Goal: Information Seeking & Learning: Learn about a topic

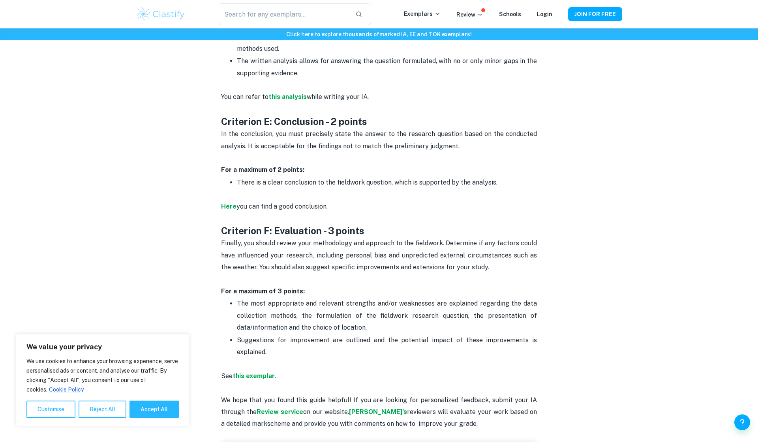
scroll to position [1301, 0]
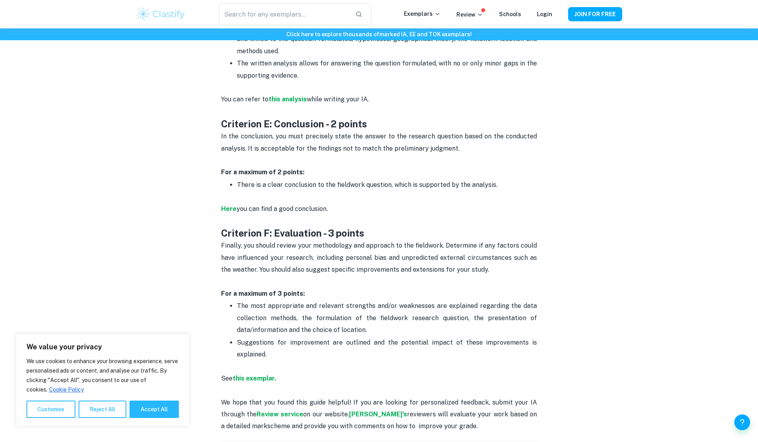
click at [264, 231] on h3 "Criterion F: Evaluation - 3 points" at bounding box center [379, 233] width 316 height 13
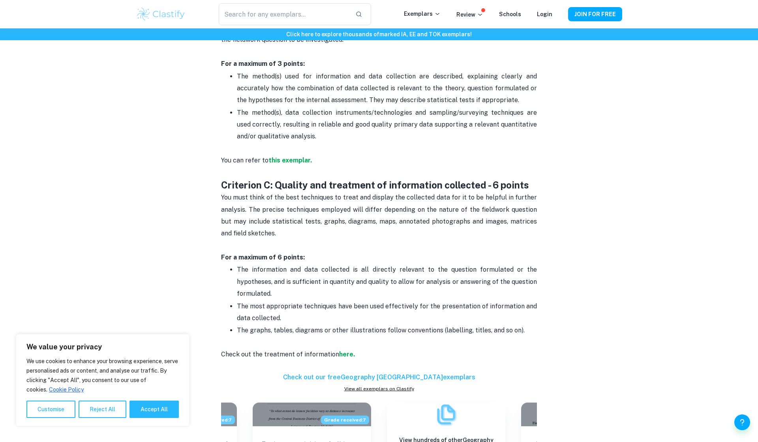
scroll to position [634, 0]
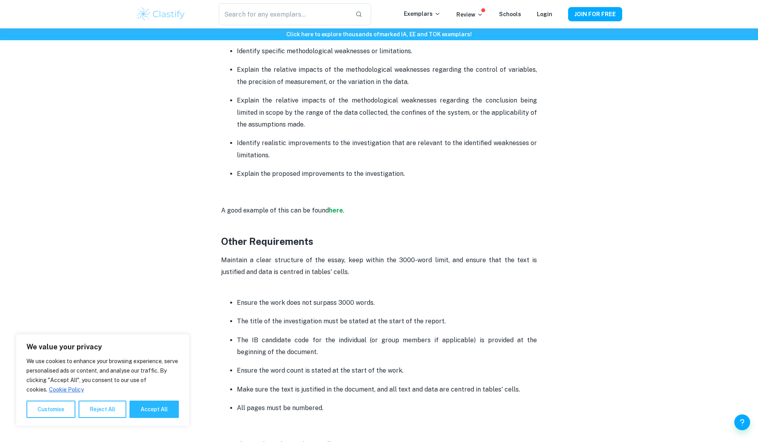
scroll to position [1702, 0]
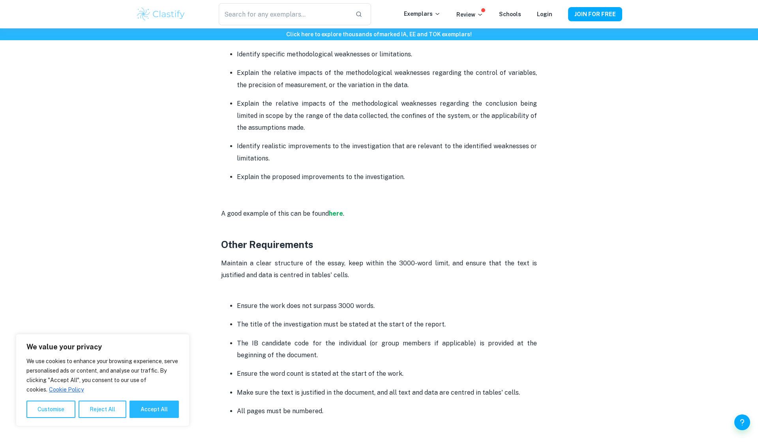
click at [341, 338] on p "The IB candidate code for the individual (or group members if applicable) is pr…" at bounding box center [387, 350] width 300 height 24
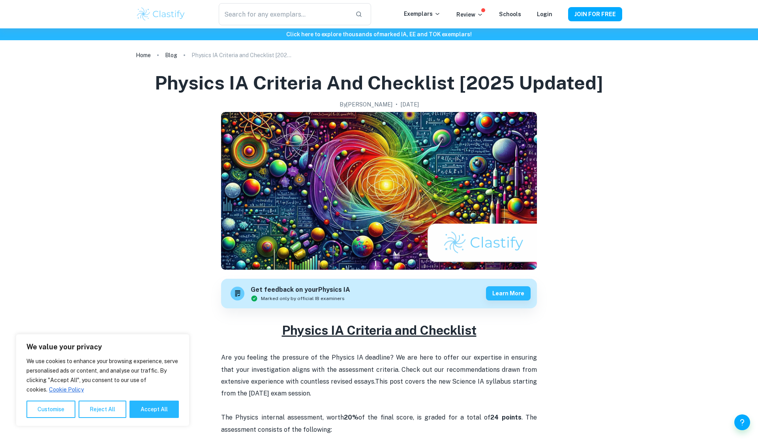
scroll to position [0, 0]
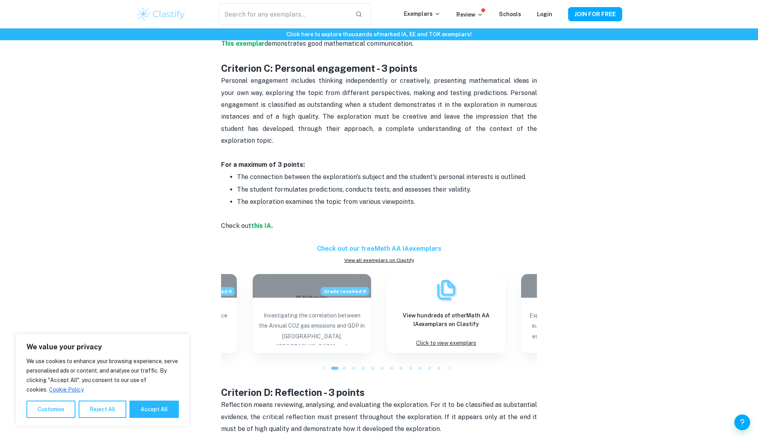
scroll to position [808, 0]
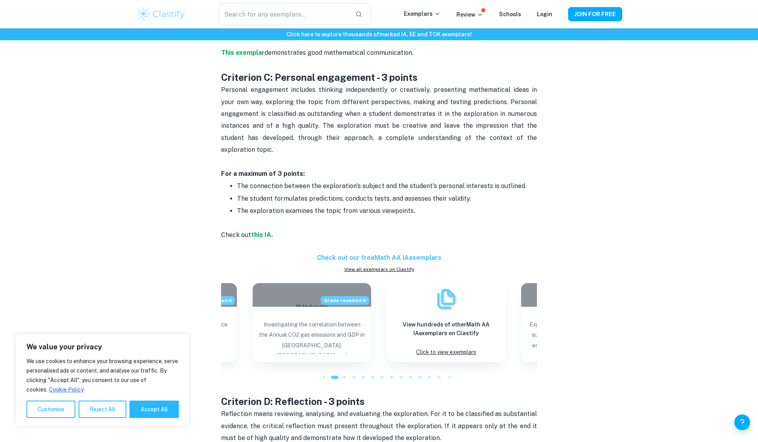
click at [209, 218] on div "Math AA IA Criteria and Checklist By [PERSON_NAME] • [DATE] Get feedback on you…" at bounding box center [379, 197] width 486 height 1888
click at [241, 207] on span "The exploration examines the topic from various viewpoints." at bounding box center [326, 210] width 178 height 7
click at [256, 193] on p "The student formulates predictions, conducts tests, and assesses their validity." at bounding box center [387, 199] width 300 height 12
click at [298, 195] on span "The student formulates predictions, conducts tests, and assesses their validity." at bounding box center [354, 198] width 234 height 7
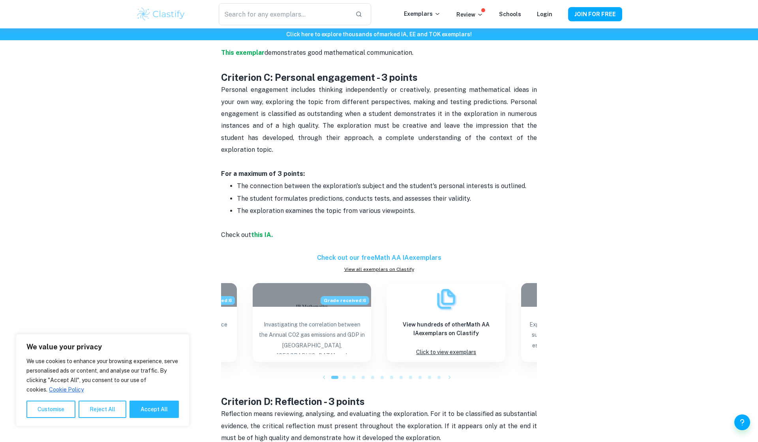
click at [296, 182] on span "The connection between the exploration's subject and the student's personal int…" at bounding box center [381, 185] width 289 height 7
drag, startPoint x: 296, startPoint y: 172, endPoint x: 287, endPoint y: 170, distance: 8.5
click at [326, 182] on span "The connection between the exploration's subject and the student's personal int…" at bounding box center [381, 185] width 289 height 7
click at [345, 182] on span "The connection between the exploration's subject and the student's personal int…" at bounding box center [381, 185] width 289 height 7
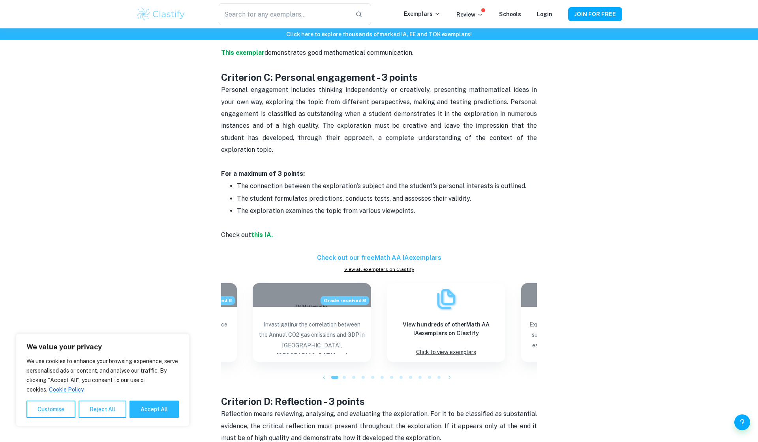
click at [345, 182] on span "The connection between the exploration's subject and the student's personal int…" at bounding box center [381, 185] width 289 height 7
click at [350, 195] on span "The student formulates predictions, conducts tests, and assesses their validity." at bounding box center [354, 198] width 234 height 7
click at [369, 182] on span "The connection between the exploration's subject and the student's personal int…" at bounding box center [381, 185] width 289 height 7
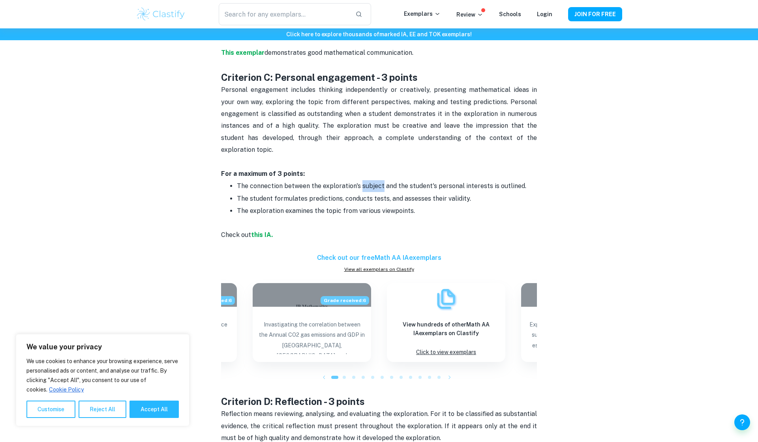
click at [369, 182] on span "The connection between the exploration's subject and the student's personal int…" at bounding box center [381, 185] width 289 height 7
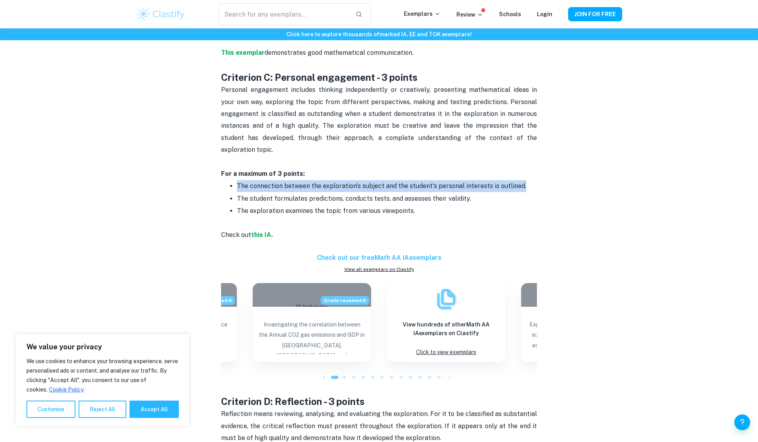
click at [369, 182] on span "The connection between the exploration's subject and the student's personal int…" at bounding box center [381, 185] width 289 height 7
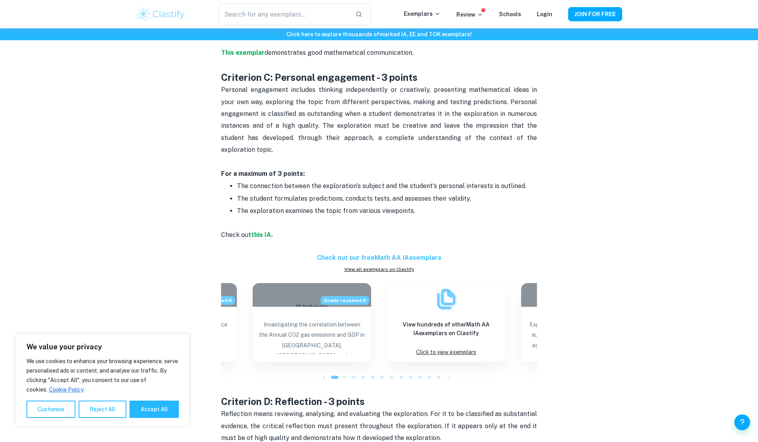
click at [369, 182] on span "The connection between the exploration's subject and the student's personal int…" at bounding box center [381, 185] width 289 height 7
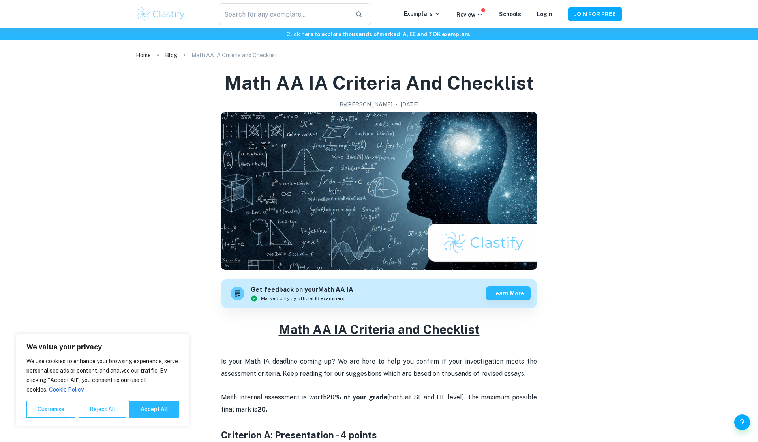
scroll to position [0, 0]
